Goal: Find specific page/section: Find specific page/section

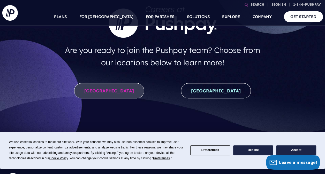
scroll to position [61, 0]
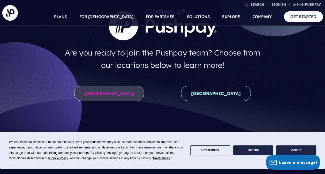
click at [103, 92] on link "United States" at bounding box center [109, 93] width 70 height 15
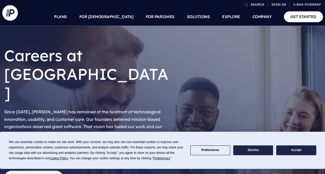
scroll to position [11, 0]
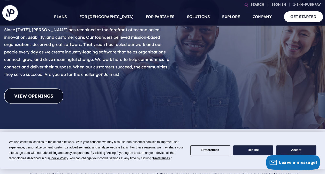
click at [43, 88] on link "View Openings" at bounding box center [33, 95] width 59 height 15
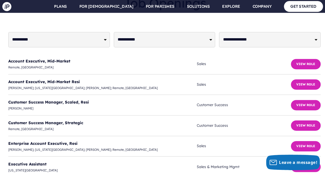
scroll to position [1305, 0]
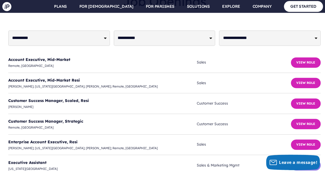
click at [300, 160] on button "View Role" at bounding box center [306, 165] width 30 height 10
